Goal: Navigation & Orientation: Go to known website

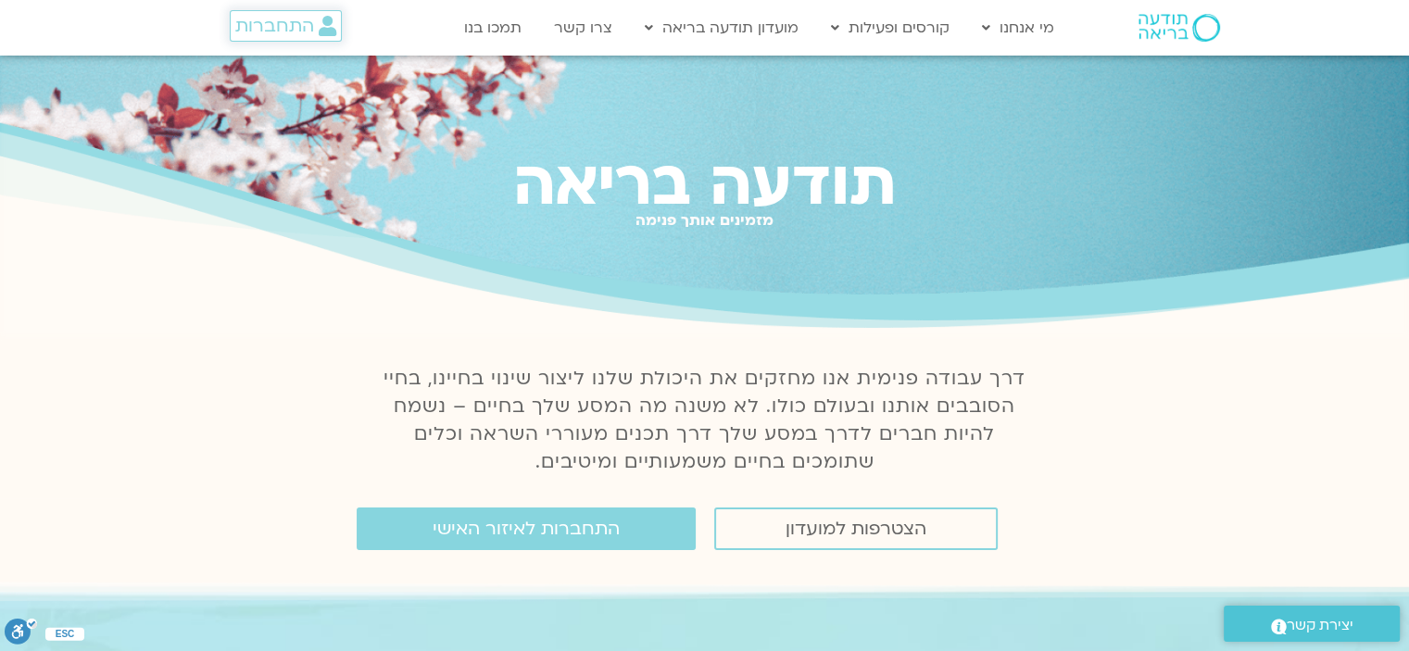
click at [280, 29] on span "התחברות" at bounding box center [274, 26] width 79 height 20
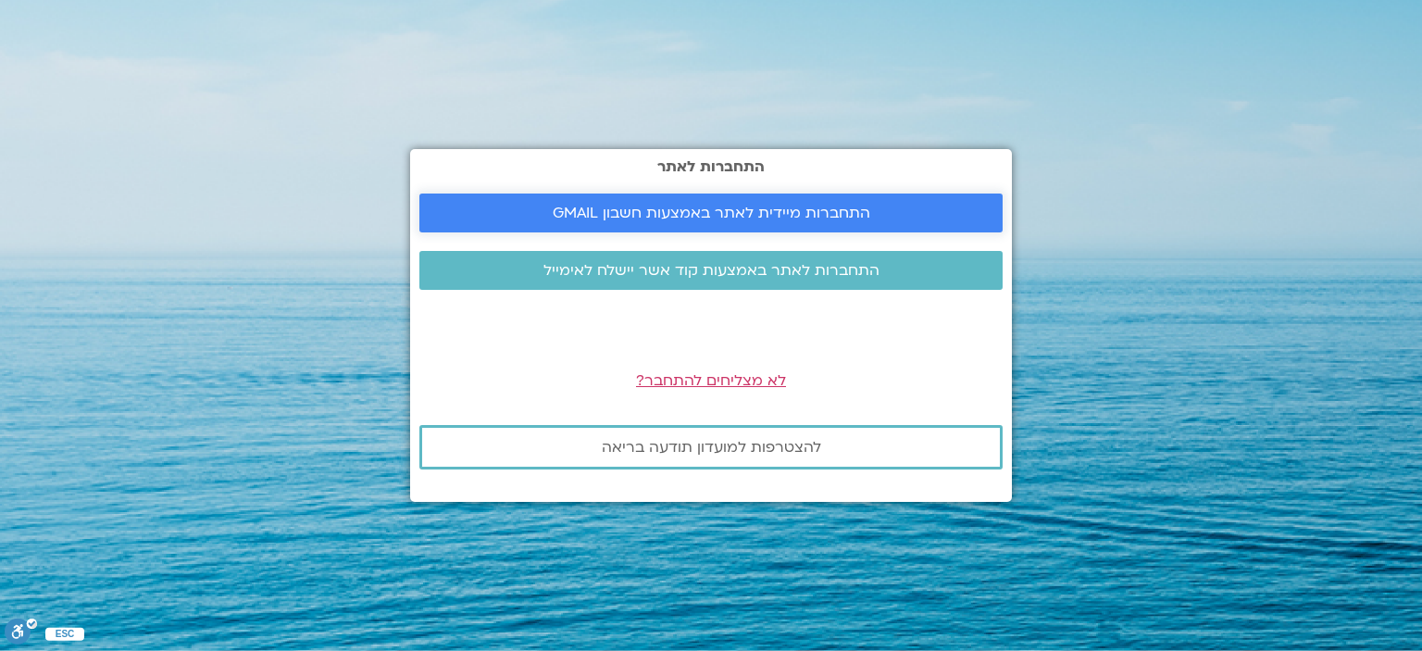
click at [695, 208] on span "התחברות מיידית לאתר באמצעות חשבון GMAIL" at bounding box center [712, 213] width 318 height 17
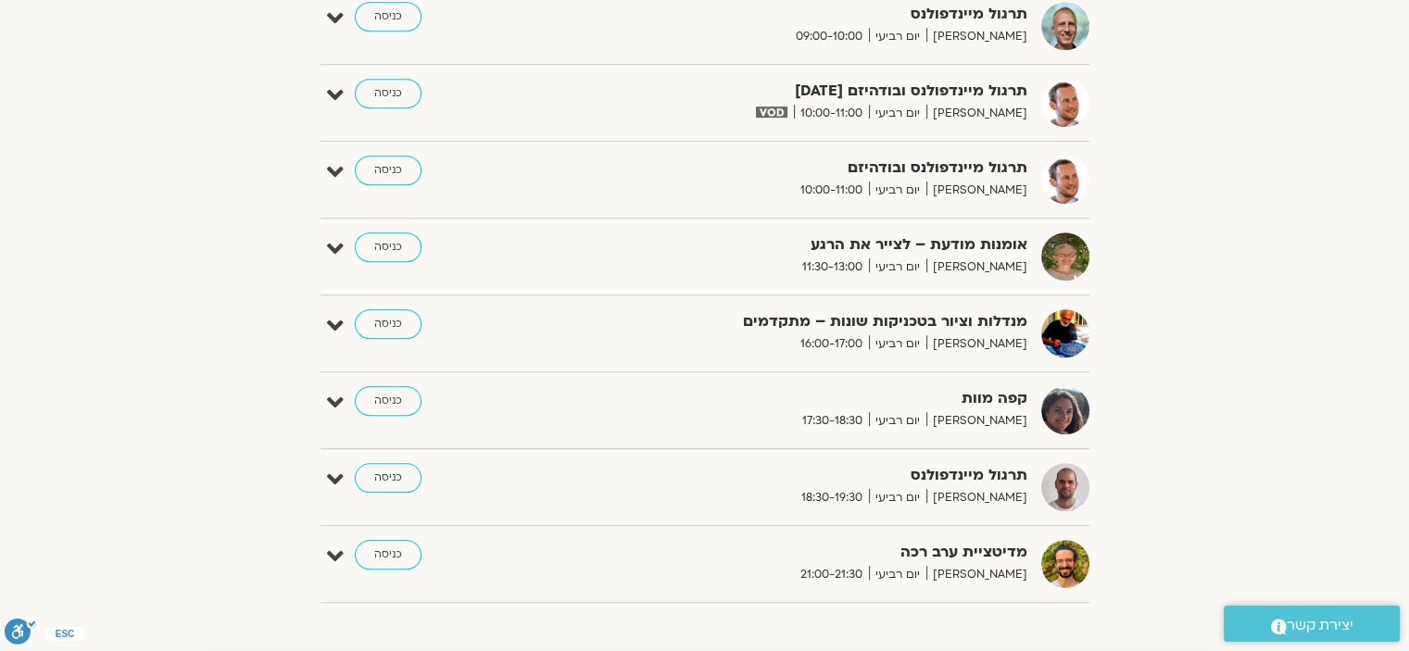
scroll to position [962, 0]
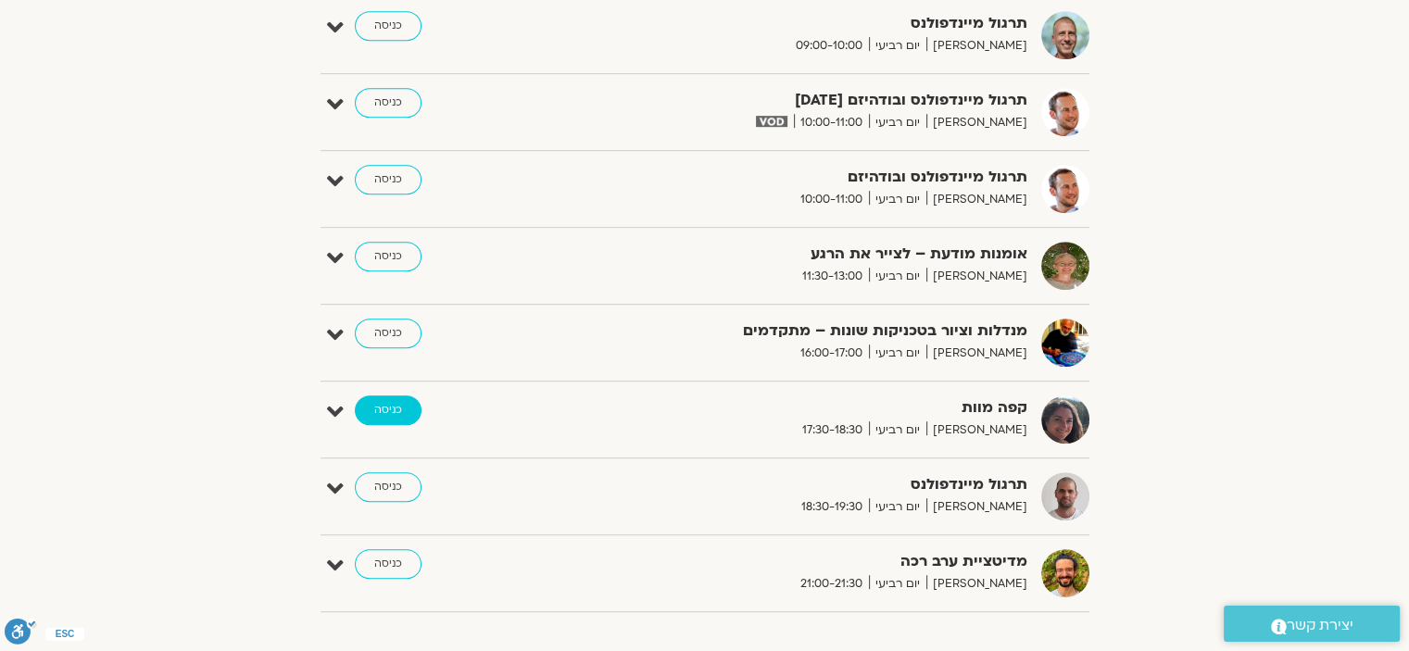
click at [380, 402] on link "כניסה" at bounding box center [388, 410] width 67 height 30
